Goal: Navigation & Orientation: Find specific page/section

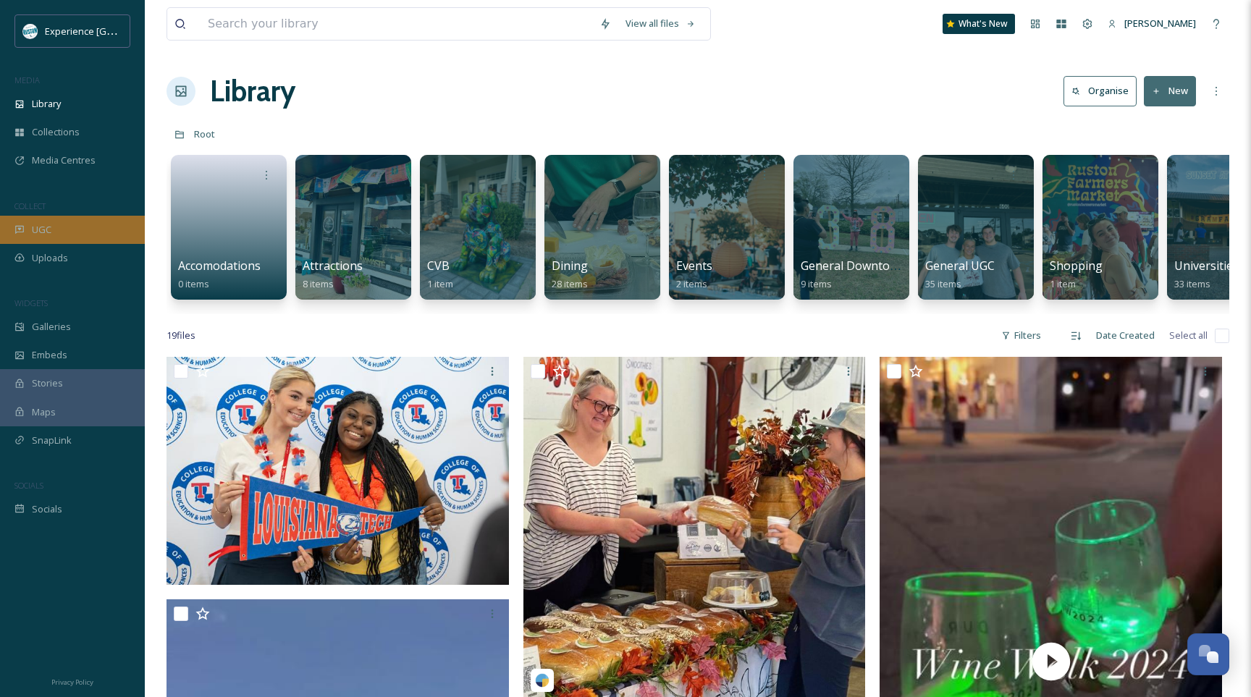
click at [55, 226] on div "UGC" at bounding box center [72, 230] width 145 height 28
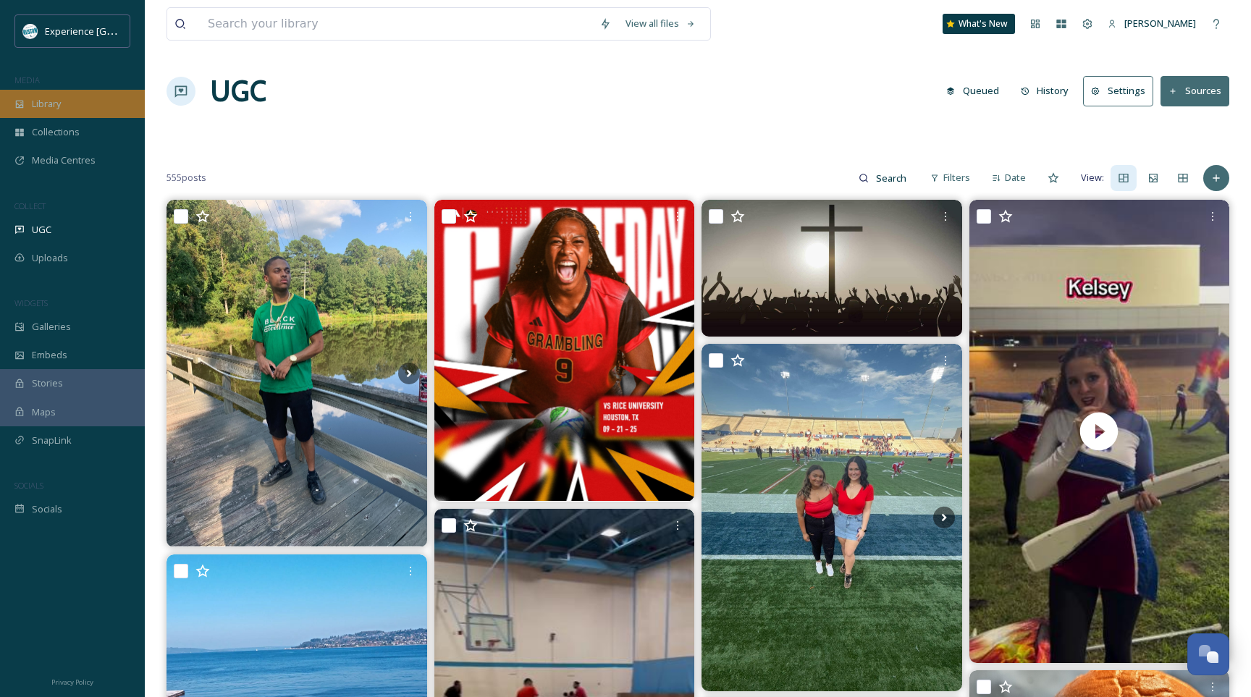
click at [114, 109] on div "Library" at bounding box center [72, 104] width 145 height 28
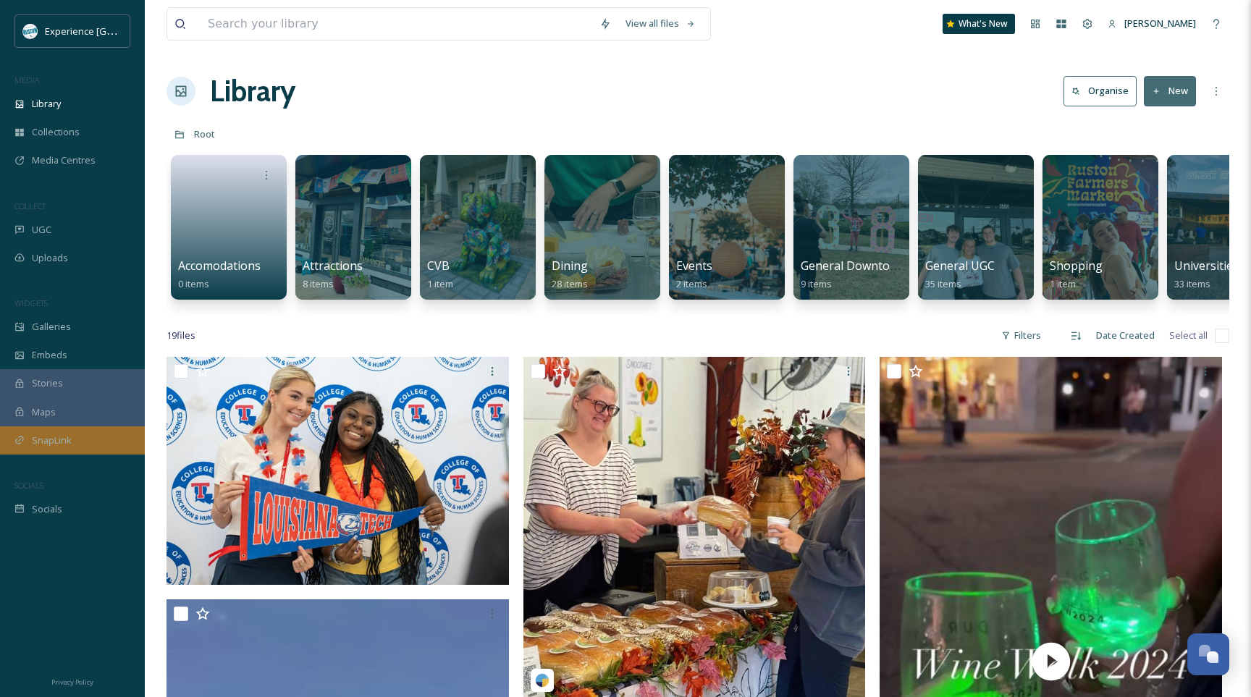
click at [86, 440] on div "SnapLink" at bounding box center [72, 440] width 145 height 28
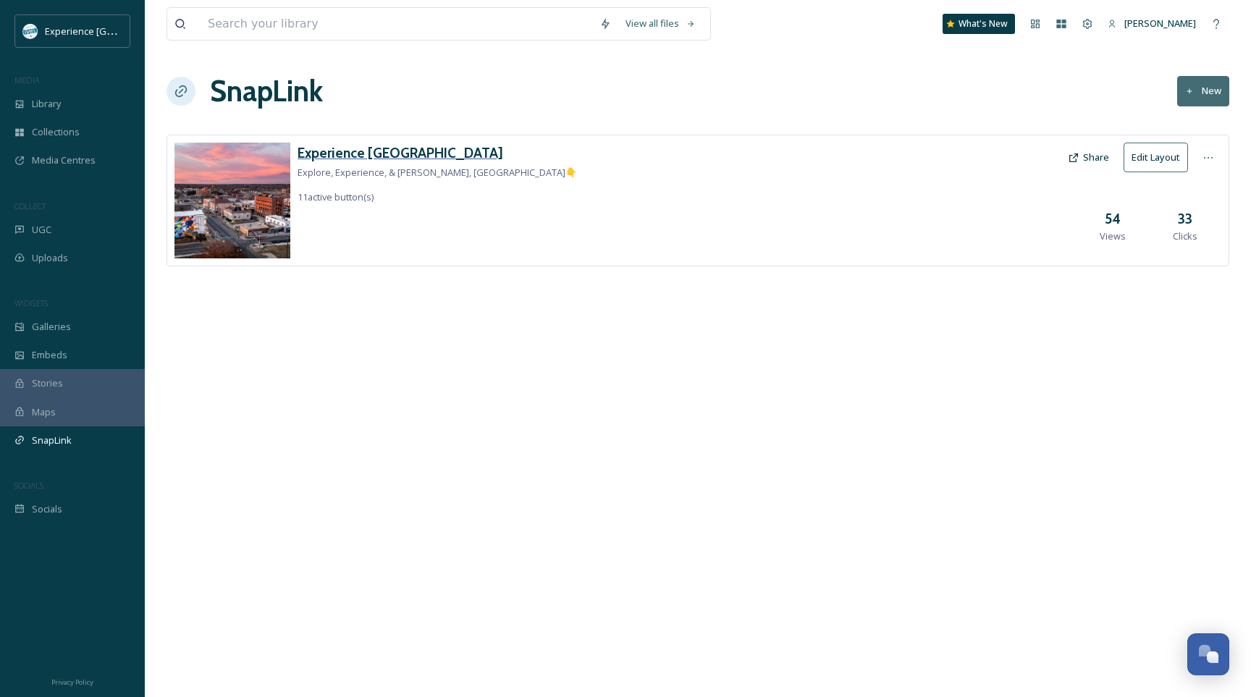
click at [373, 146] on h3 "Experience [GEOGRAPHIC_DATA]" at bounding box center [437, 153] width 279 height 21
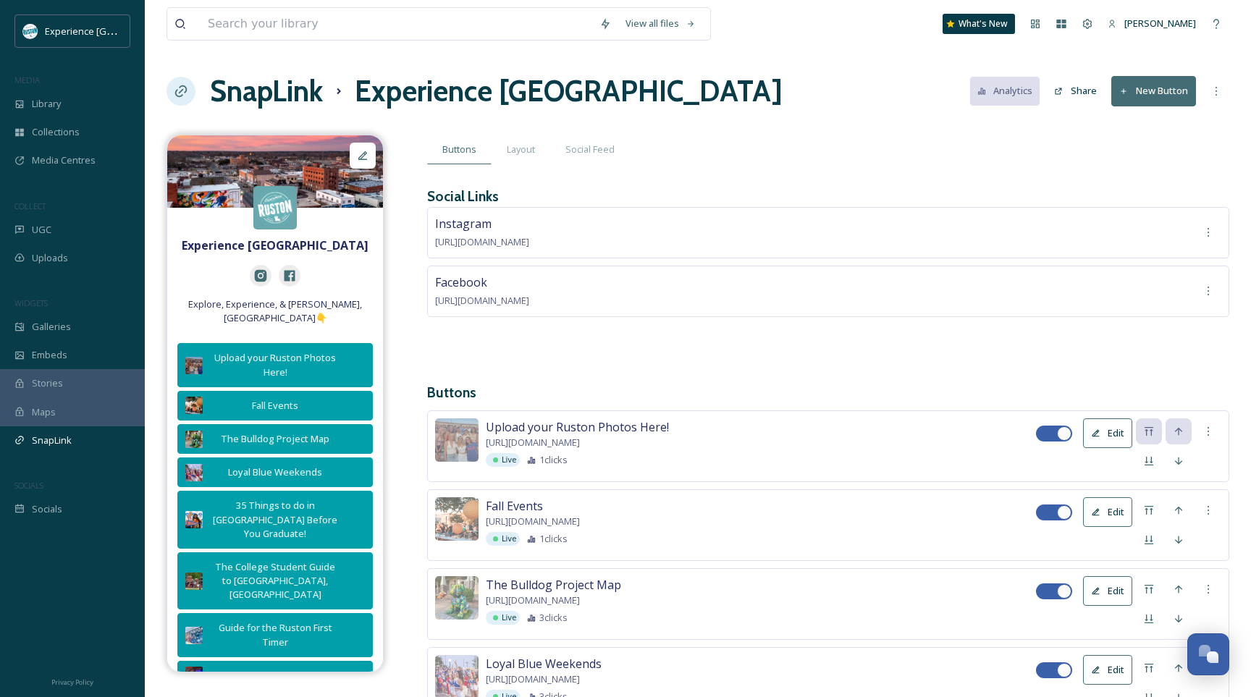
click at [555, 436] on span "[URL][DOMAIN_NAME]" at bounding box center [533, 443] width 94 height 14
click at [553, 429] on span "Upload your Ruston Photos Here!" at bounding box center [577, 427] width 183 height 17
click at [580, 445] on span "[URL][DOMAIN_NAME]" at bounding box center [533, 443] width 94 height 14
click at [580, 440] on span "[URL][DOMAIN_NAME]" at bounding box center [533, 443] width 94 height 14
click at [88, 226] on div "UGC" at bounding box center [72, 230] width 145 height 28
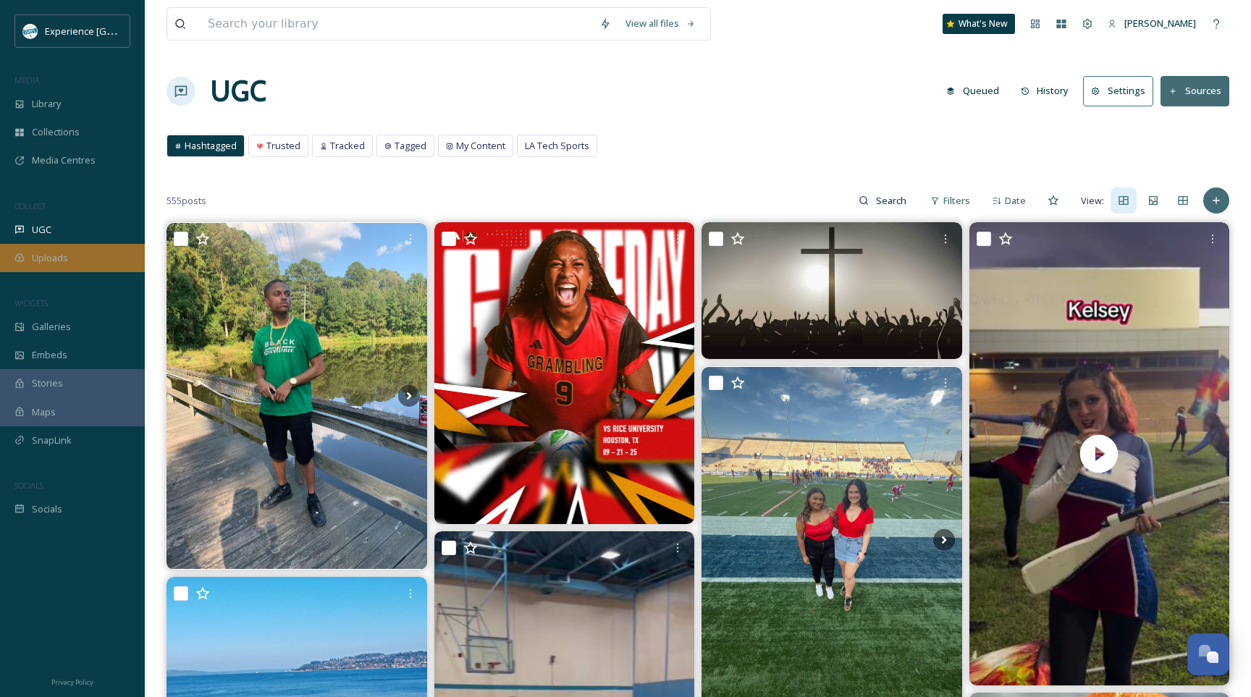
click at [72, 249] on div "Uploads" at bounding box center [72, 258] width 145 height 28
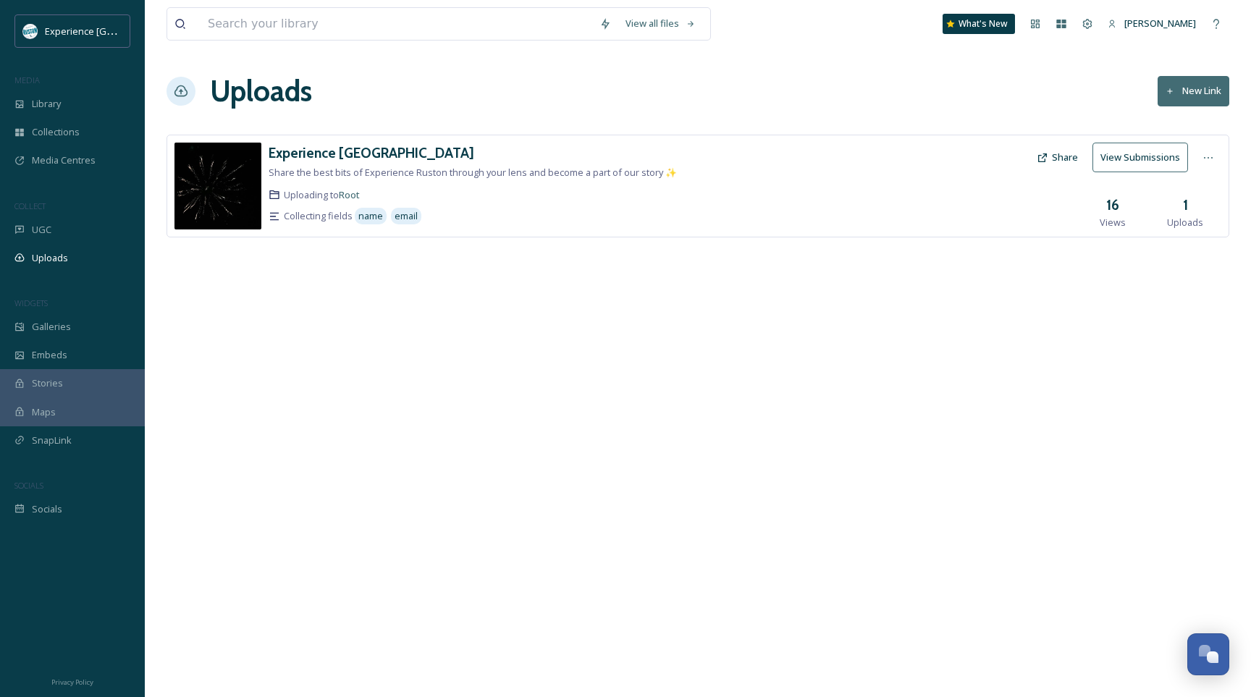
click at [398, 161] on div "Experience [GEOGRAPHIC_DATA]" at bounding box center [531, 153] width 524 height 21
click at [1153, 153] on button "View Submissions" at bounding box center [1141, 158] width 96 height 30
